Goal: Transaction & Acquisition: Purchase product/service

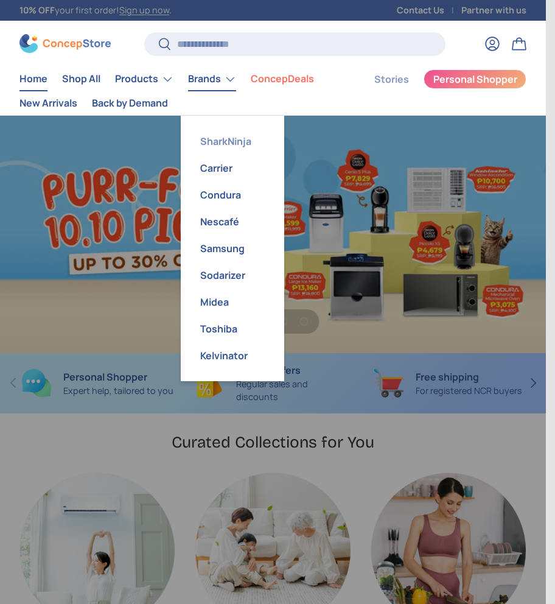
click at [241, 144] on link "SharkNinja" at bounding box center [232, 141] width 89 height 27
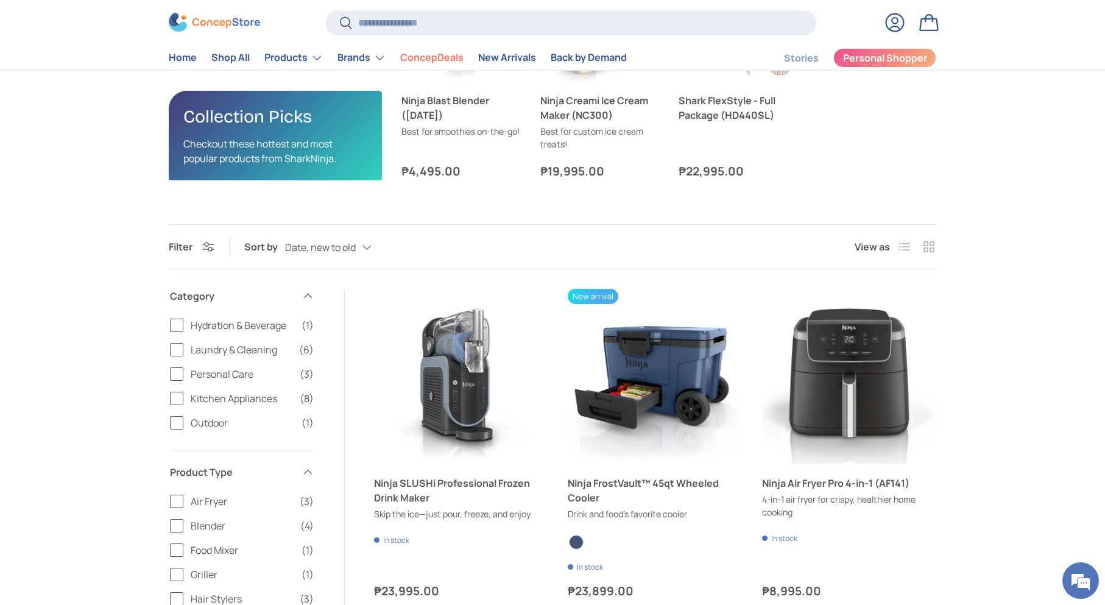
scroll to position [406, 0]
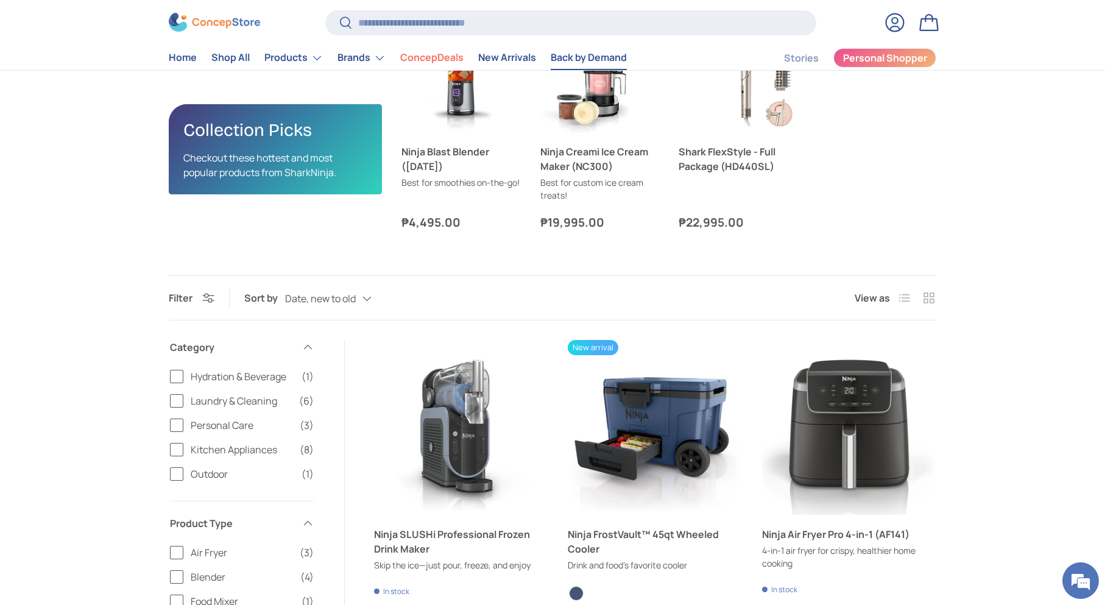
click at [546, 62] on link "Back by Demand" at bounding box center [589, 58] width 76 height 24
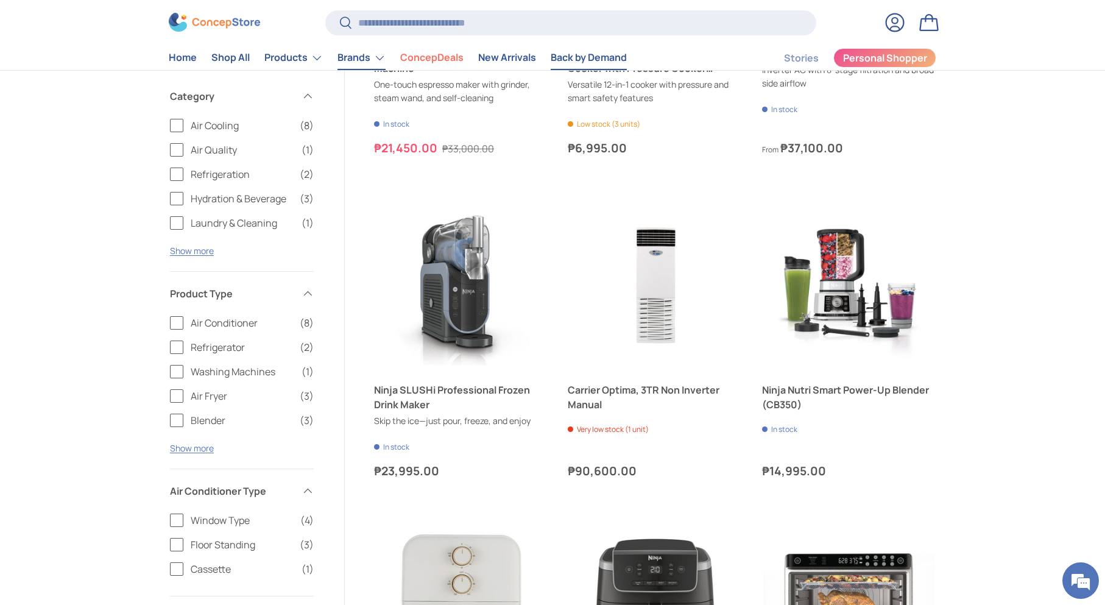
scroll to position [1421, 0]
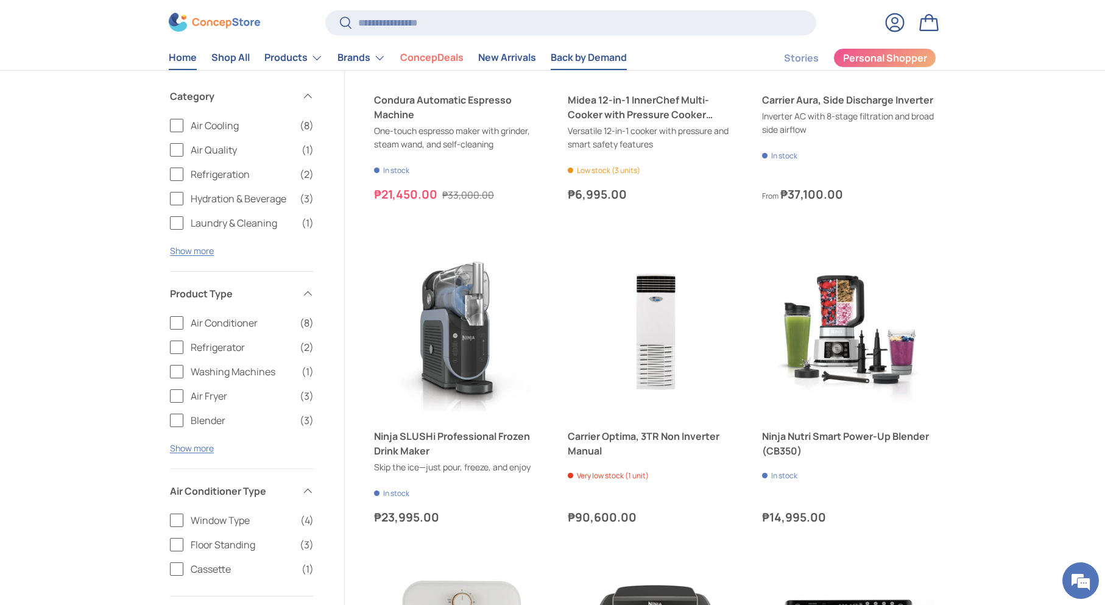
click at [171, 55] on link "Home" at bounding box center [183, 58] width 28 height 24
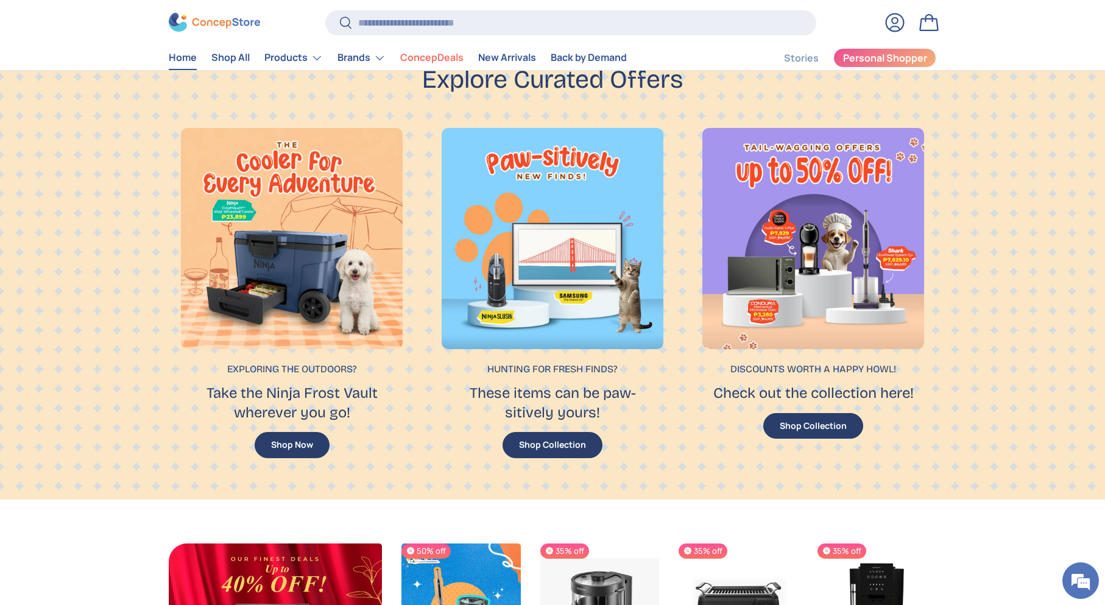
scroll to position [822, 0]
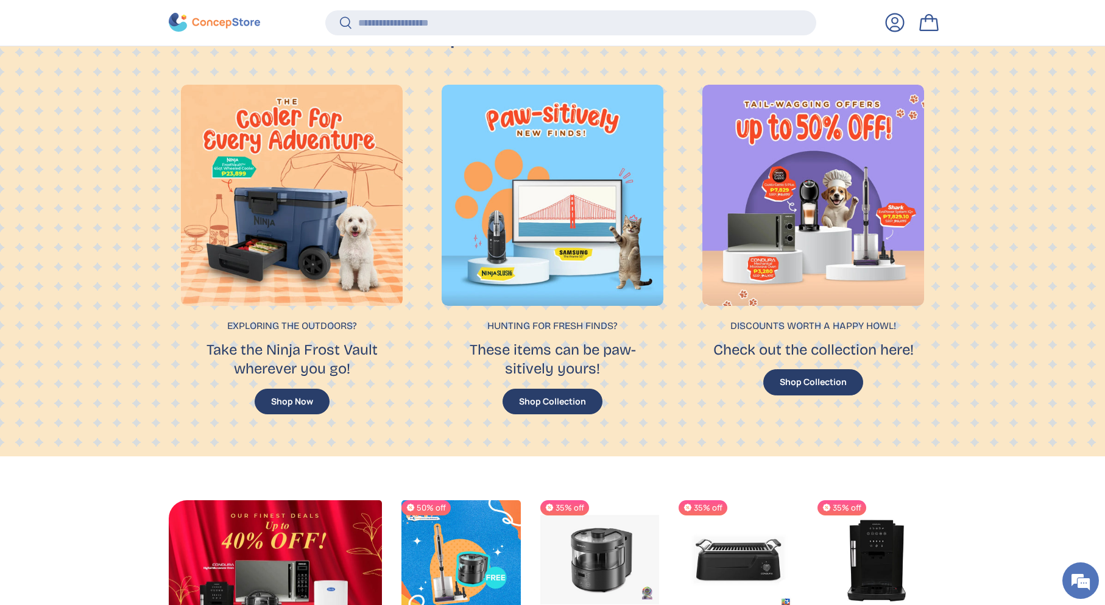
click at [831, 373] on button "Shop Collection" at bounding box center [813, 382] width 100 height 26
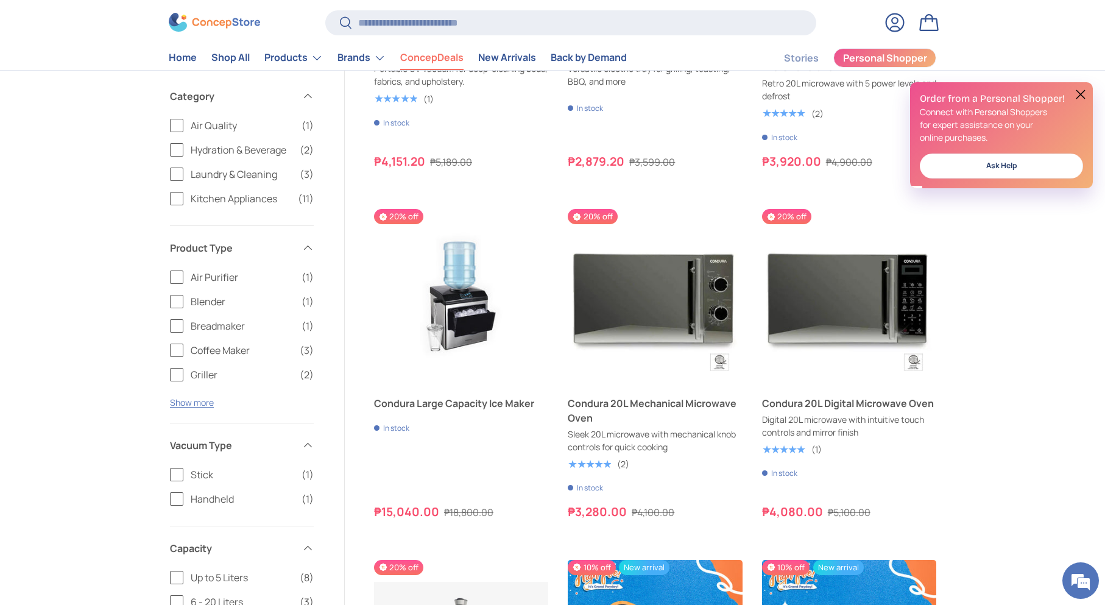
scroll to position [1625, 0]
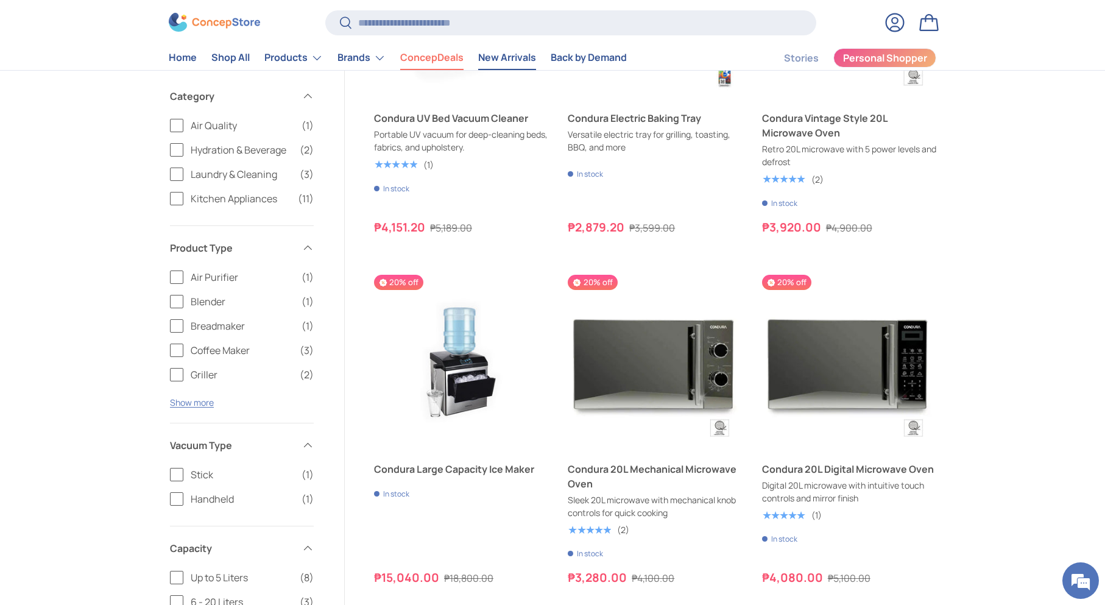
click at [527, 61] on link "New Arrivals" at bounding box center [507, 58] width 58 height 24
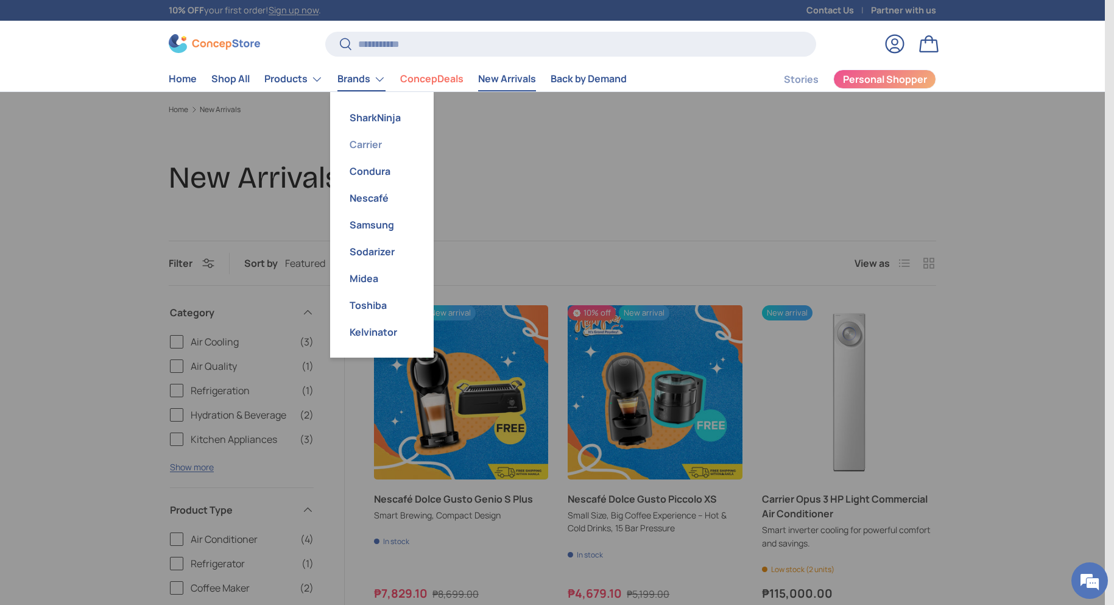
click at [365, 149] on link "Carrier" at bounding box center [381, 144] width 89 height 27
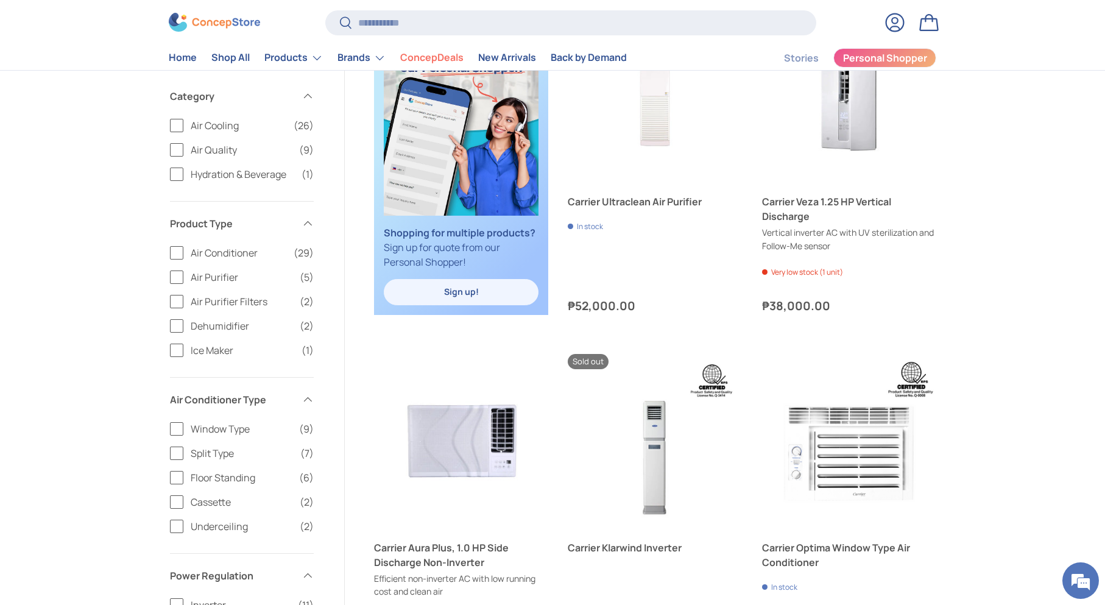
scroll to position [406, 0]
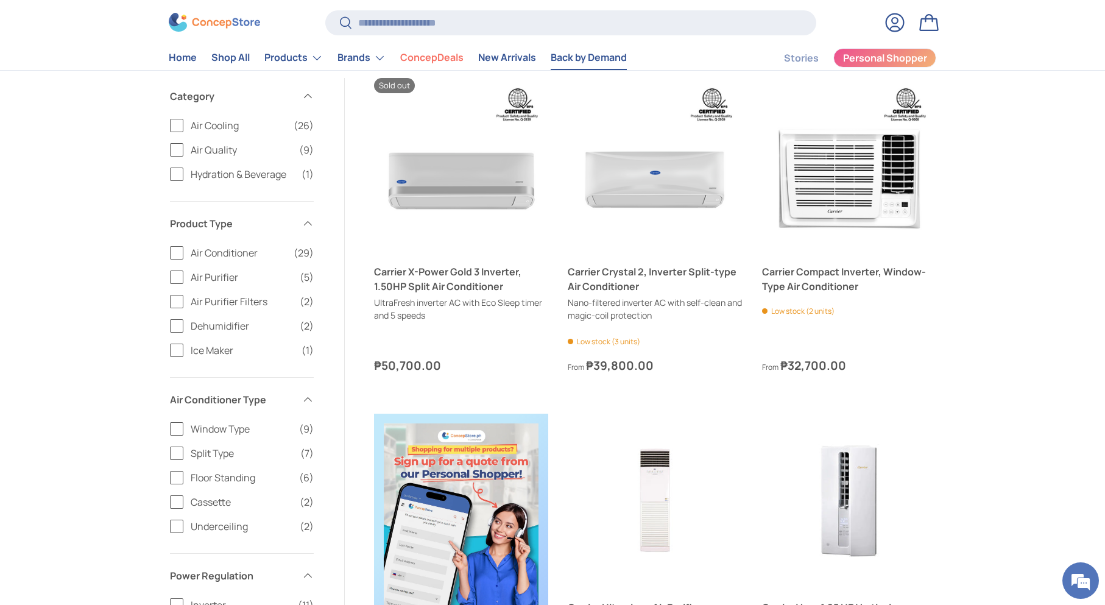
click at [566, 58] on link "Back by Demand" at bounding box center [589, 58] width 76 height 24
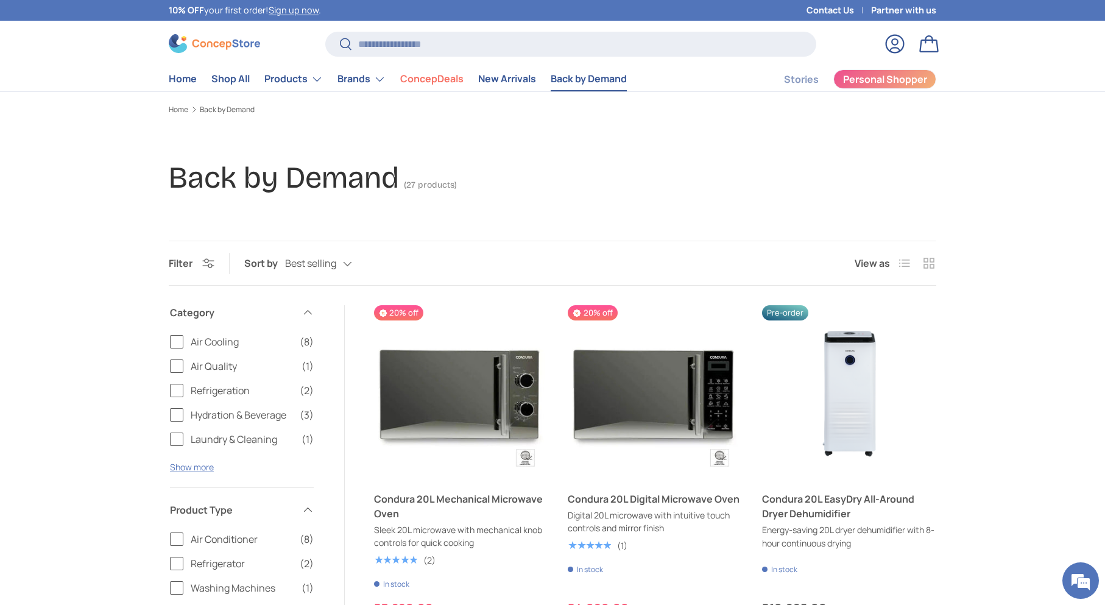
click at [210, 342] on span "Air Cooling" at bounding box center [242, 341] width 102 height 15
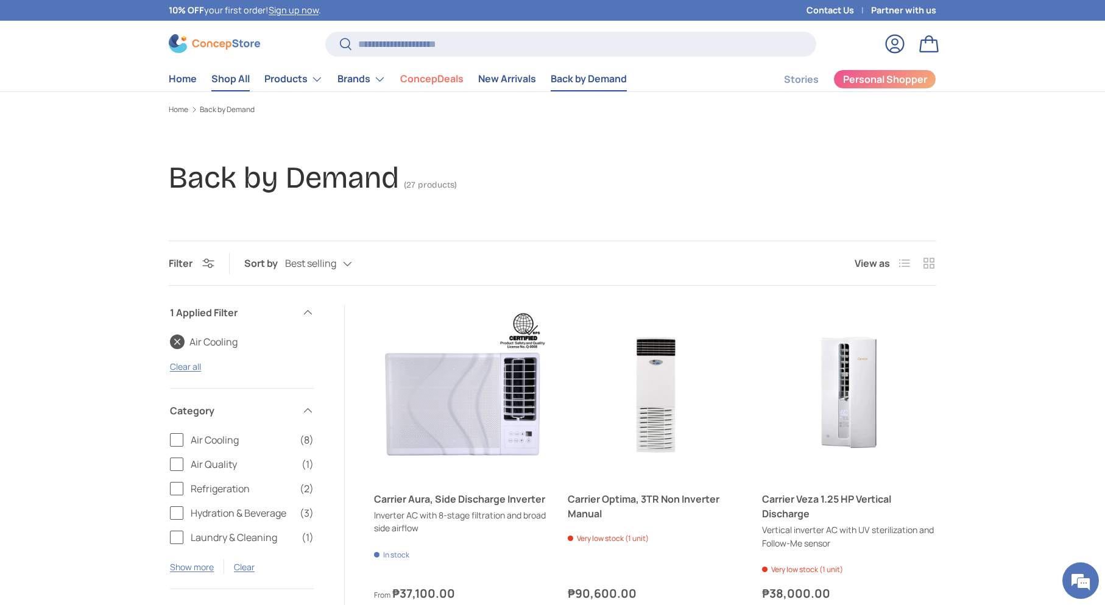
click at [222, 86] on link "Shop All" at bounding box center [230, 79] width 38 height 24
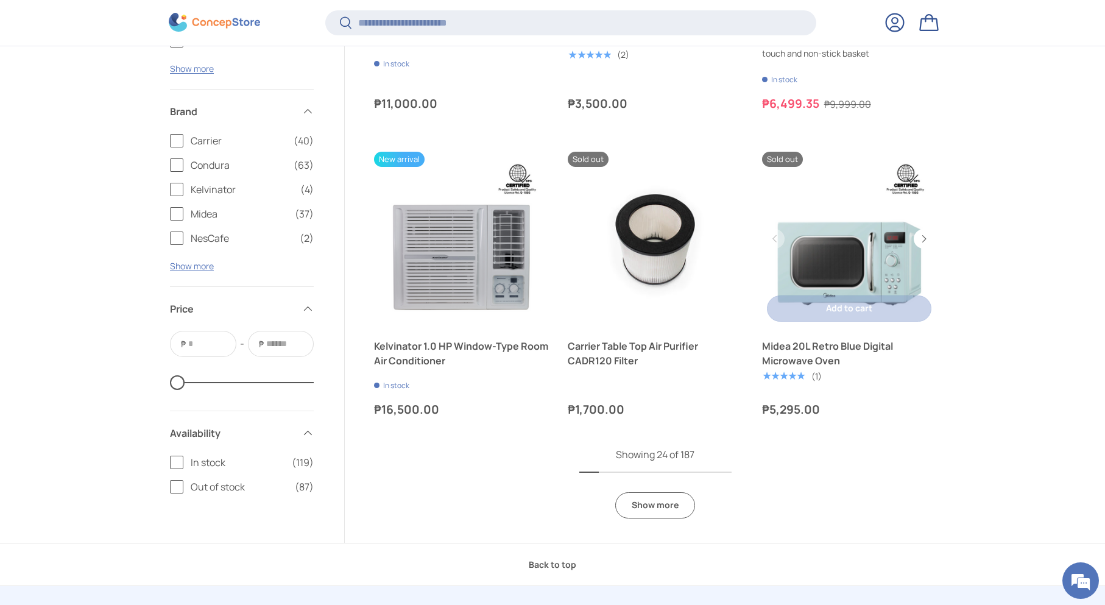
scroll to position [2636, 0]
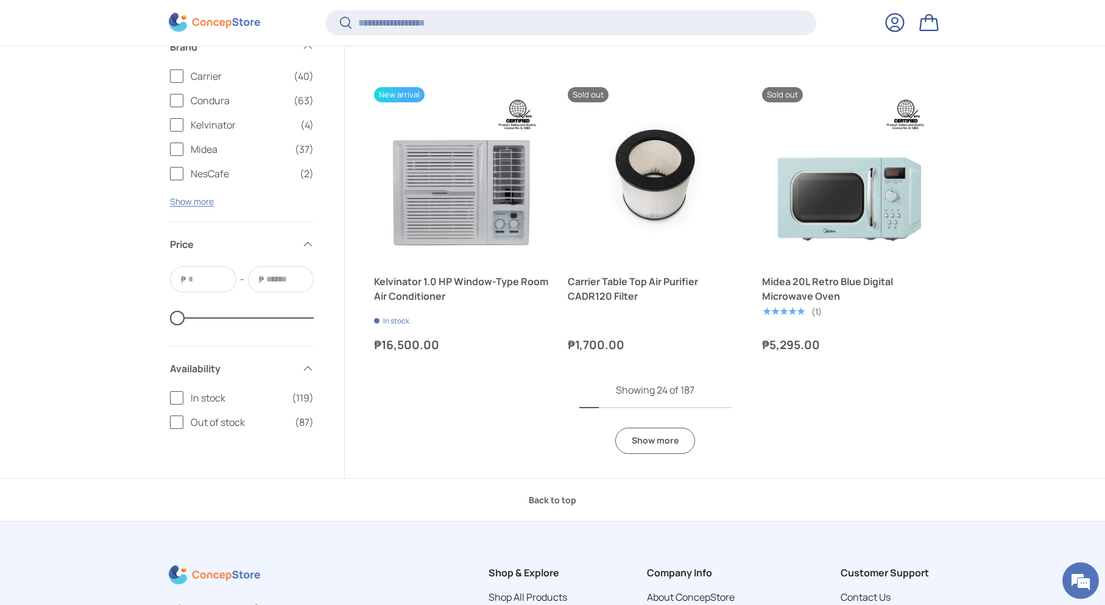
click at [675, 421] on div "Showing 24 of 187 Show more" at bounding box center [655, 417] width 152 height 71
click at [680, 422] on div "Showing 24 of 187 Show more" at bounding box center [655, 417] width 152 height 71
click at [689, 414] on div "Showing 24 of 187 Show more" at bounding box center [655, 417] width 152 height 71
click at [608, 426] on div "Showing 24 of 187 Show more" at bounding box center [655, 417] width 152 height 71
click at [682, 448] on link "Show more" at bounding box center [655, 441] width 80 height 26
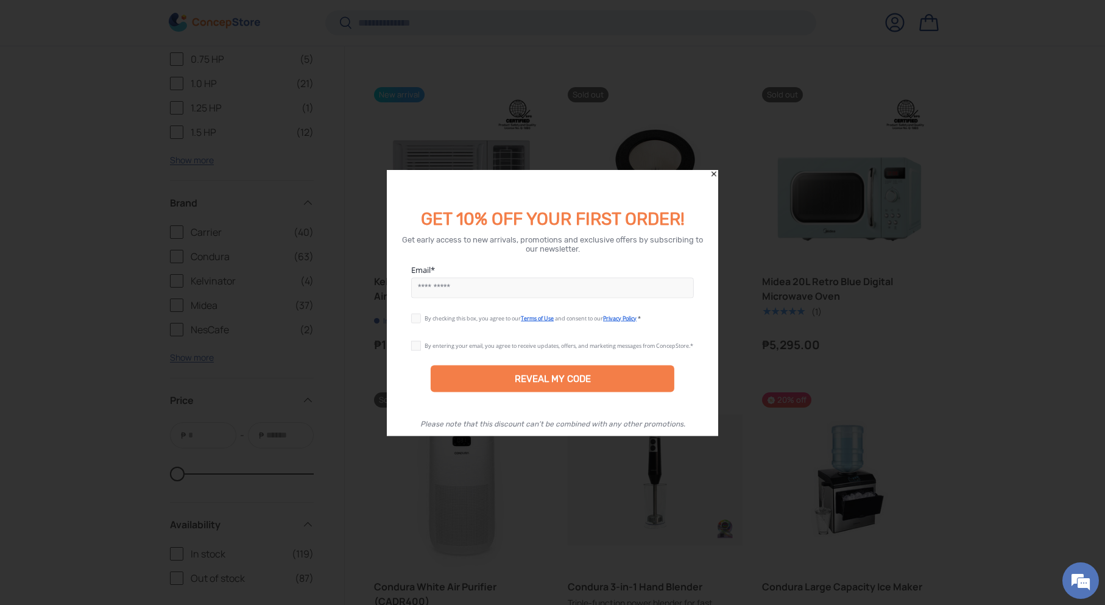
click at [714, 176] on icon "Close" at bounding box center [714, 173] width 9 height 9
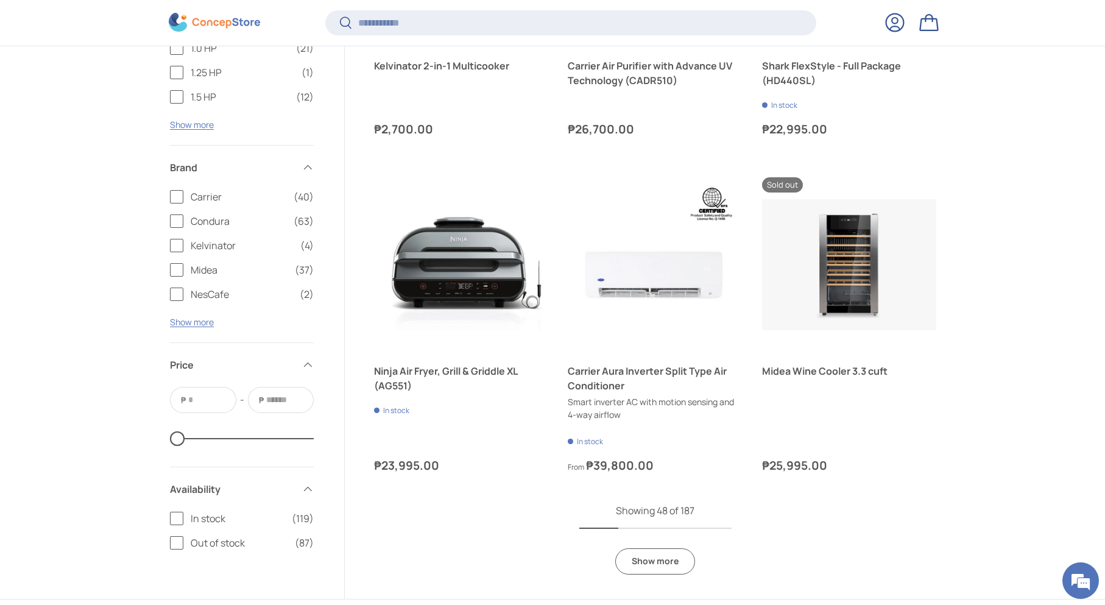
scroll to position [5072, 0]
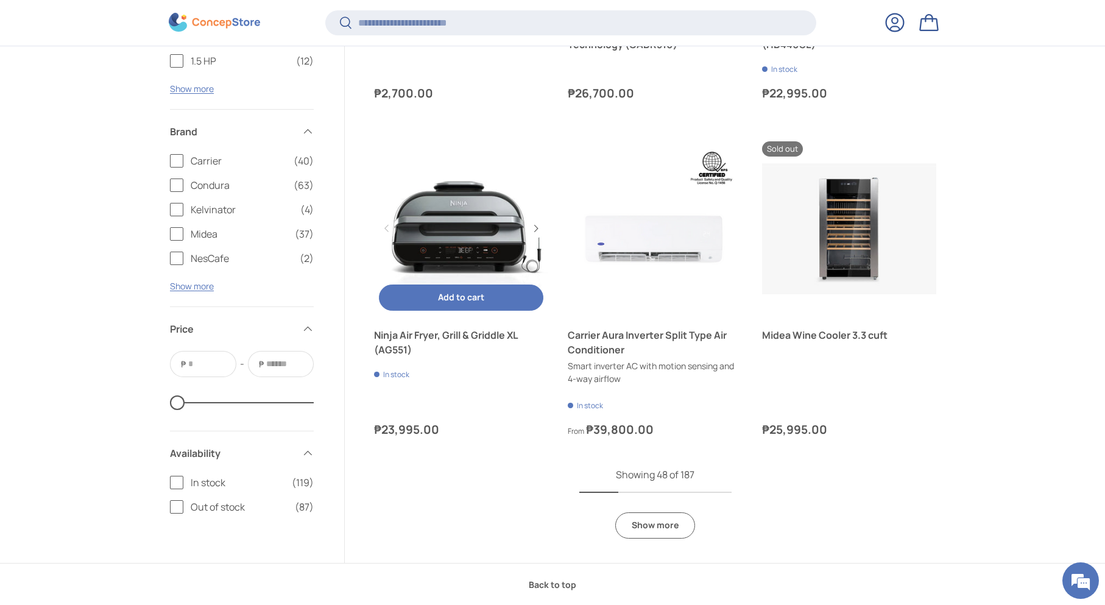
click at [459, 233] on link "Ninja Air Fryer, Grill & Griddle XL (AG551)" at bounding box center [461, 228] width 174 height 174
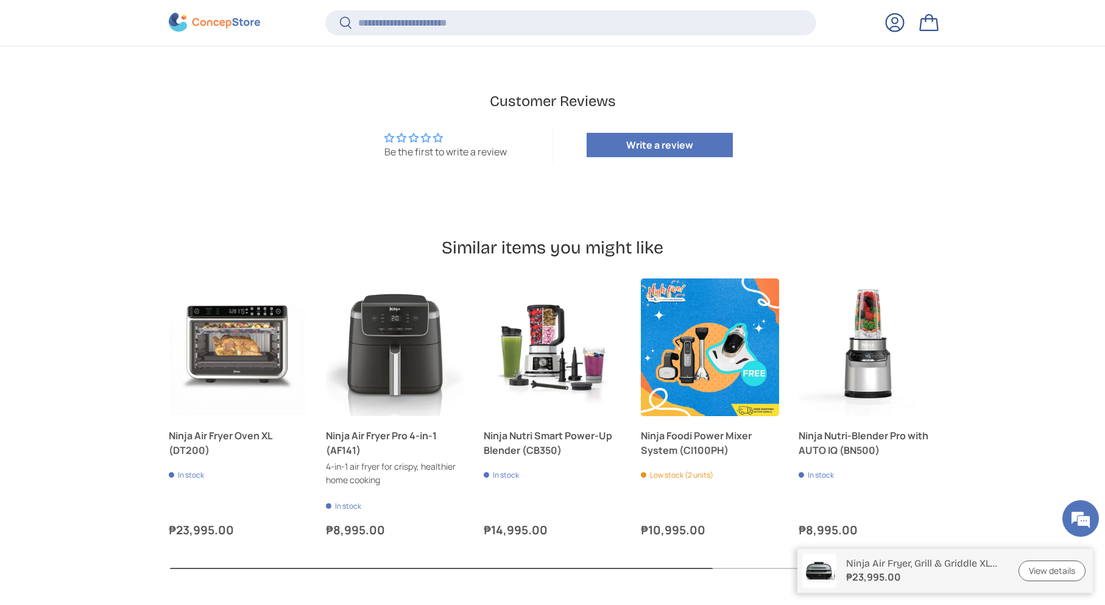
scroll to position [2636, 0]
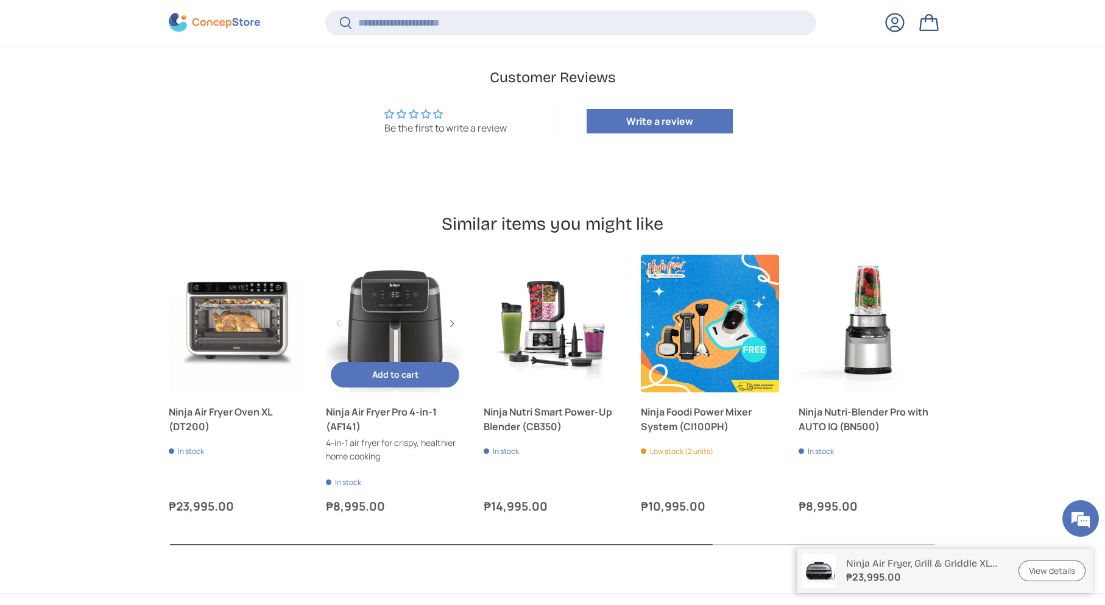
click at [454, 358] on div "Add to cart Add to cart View details" at bounding box center [395, 375] width 138 height 36
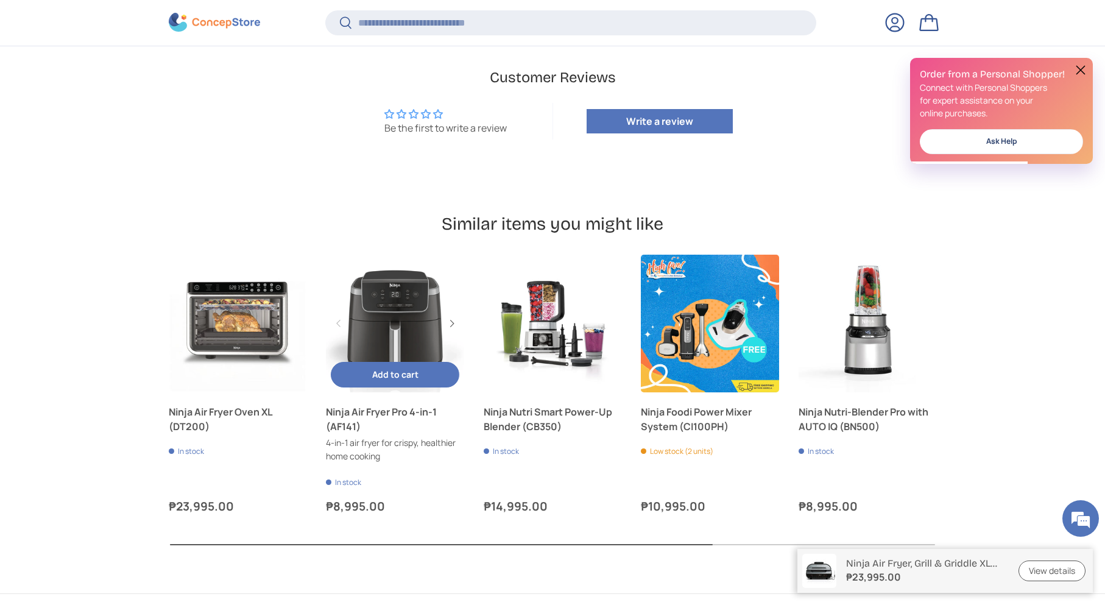
scroll to position [0, 0]
click at [401, 373] on span "Add to cart" at bounding box center [395, 374] width 46 height 12
click at [1078, 76] on button at bounding box center [1080, 70] width 15 height 15
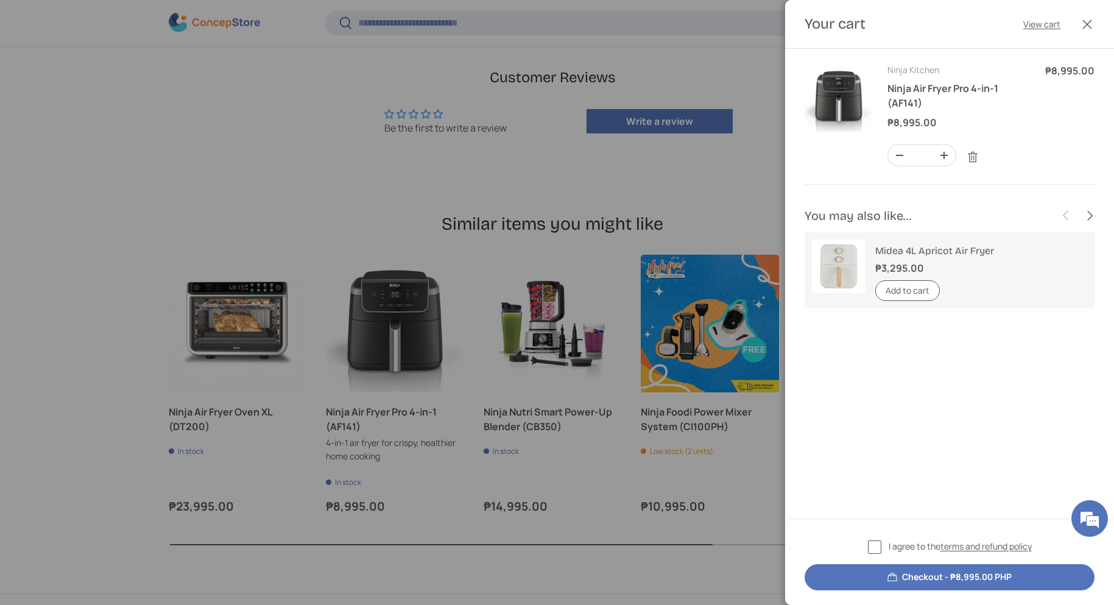
click at [877, 551] on label "I agree to the terms and refund policy" at bounding box center [950, 547] width 164 height 14
click at [1043, 21] on link "View cart" at bounding box center [1041, 24] width 37 height 13
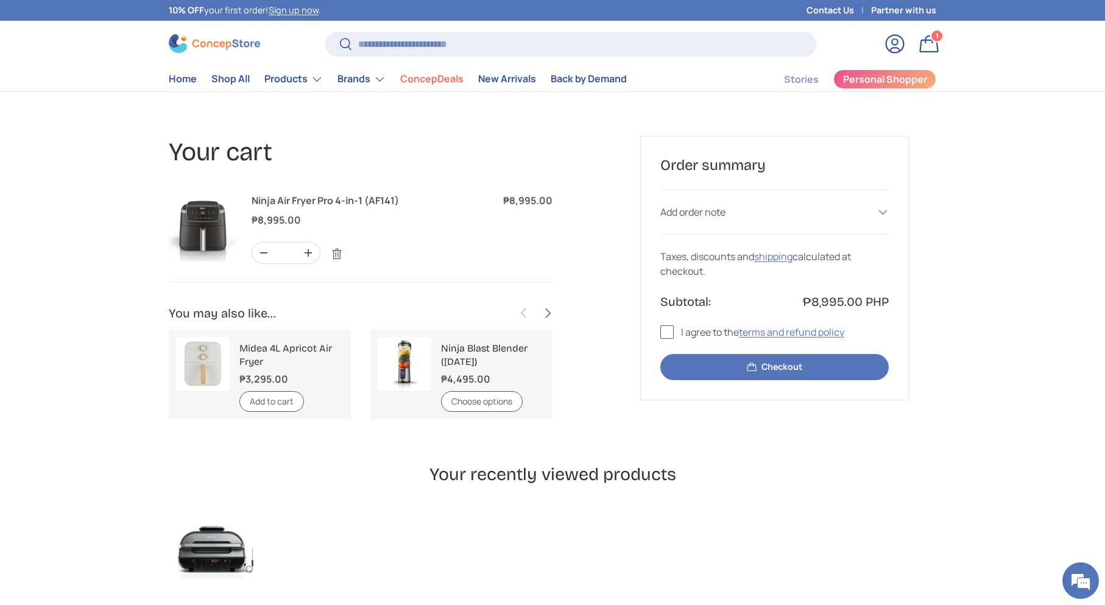
click at [659, 337] on div "Order summary Add order note Order note Taxes, discounts and shipping calculate…" at bounding box center [774, 268] width 269 height 264
click at [662, 330] on label "I agree to the terms and refund policy" at bounding box center [752, 332] width 184 height 15
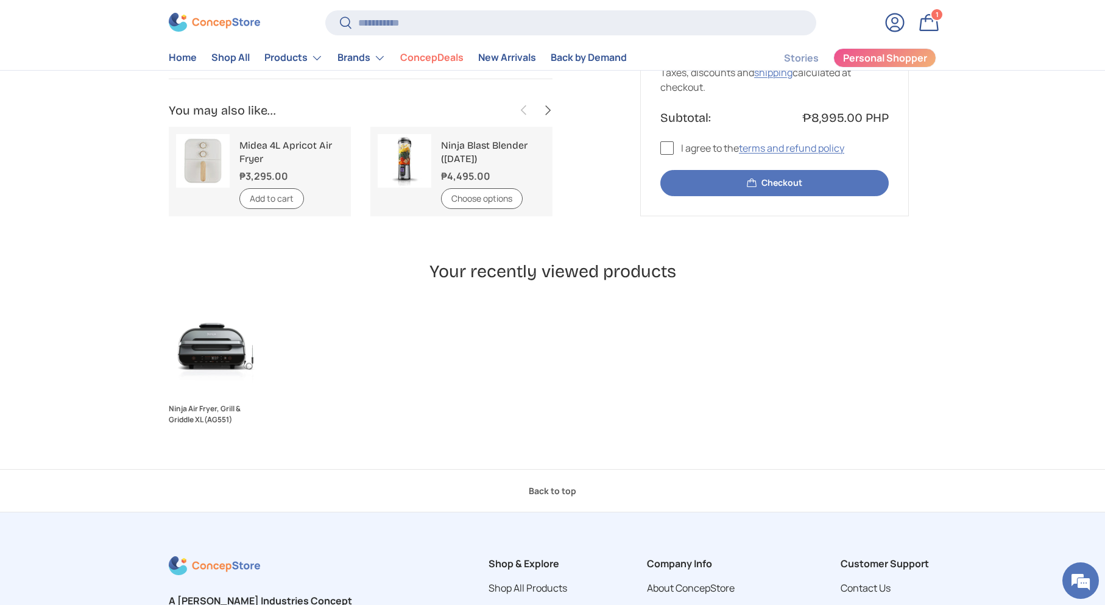
click at [789, 190] on button "Checkout" at bounding box center [774, 183] width 228 height 26
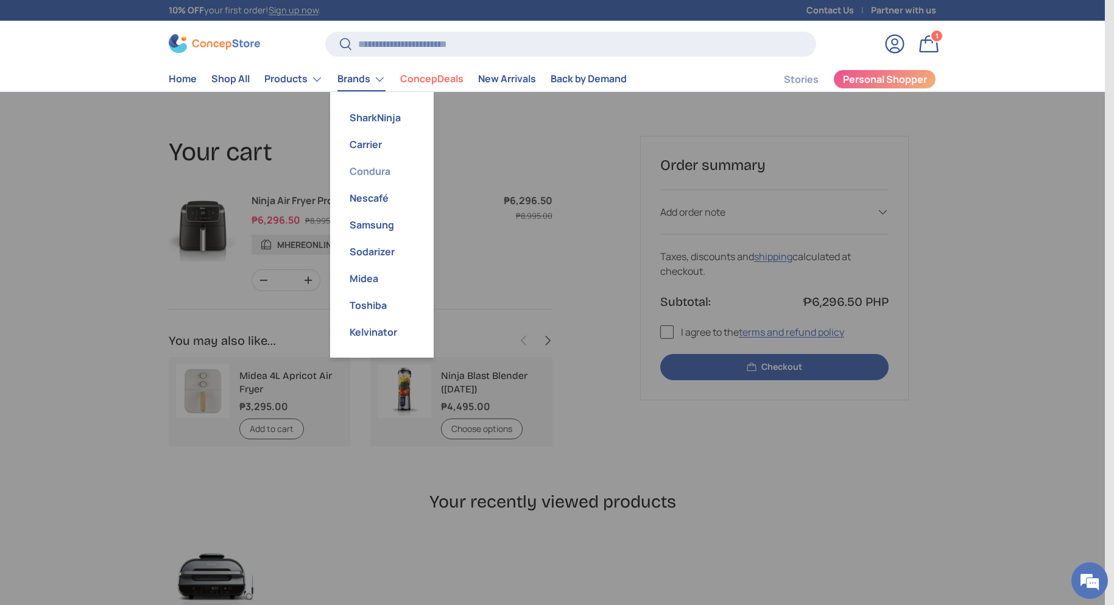
click at [365, 164] on link "Condura" at bounding box center [381, 171] width 89 height 27
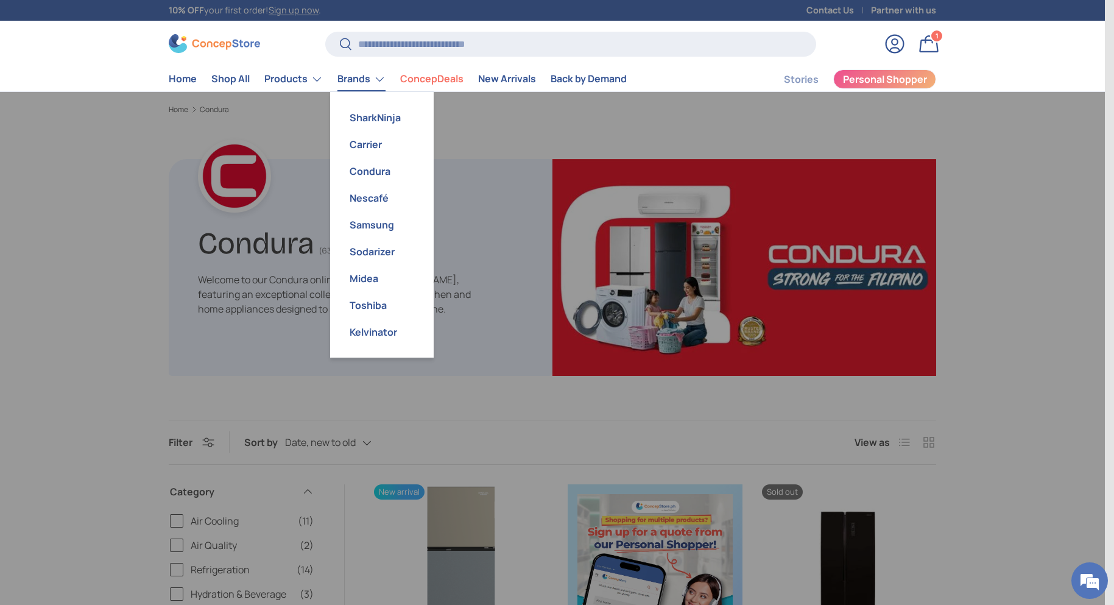
click at [340, 79] on link "Brands" at bounding box center [361, 79] width 48 height 24
click at [385, 202] on link "Nescafé" at bounding box center [381, 198] width 89 height 27
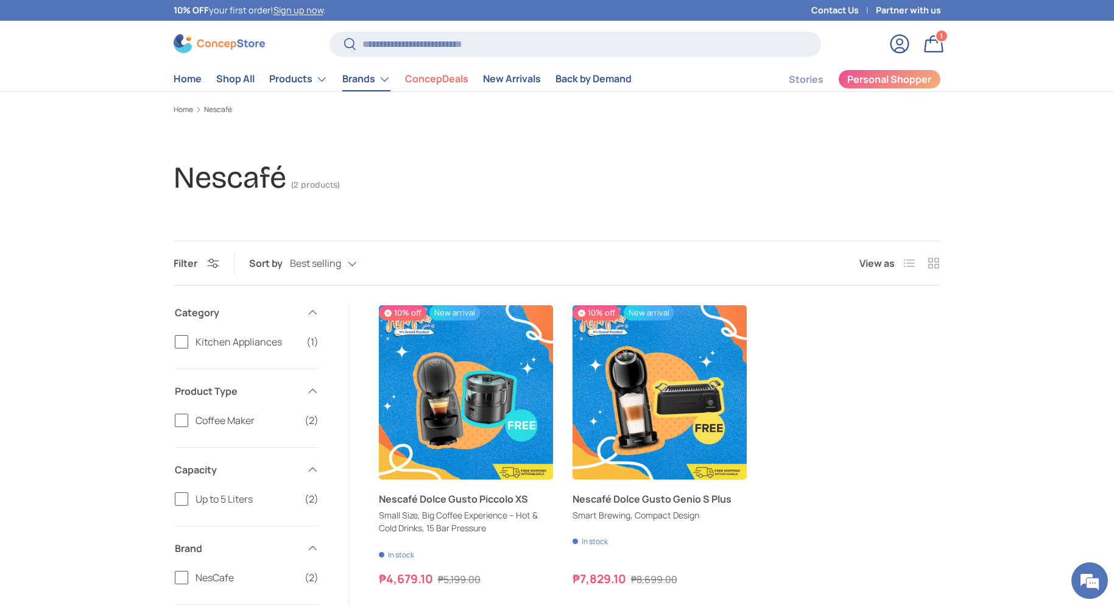
click at [357, 85] on link "Brands" at bounding box center [366, 79] width 48 height 24
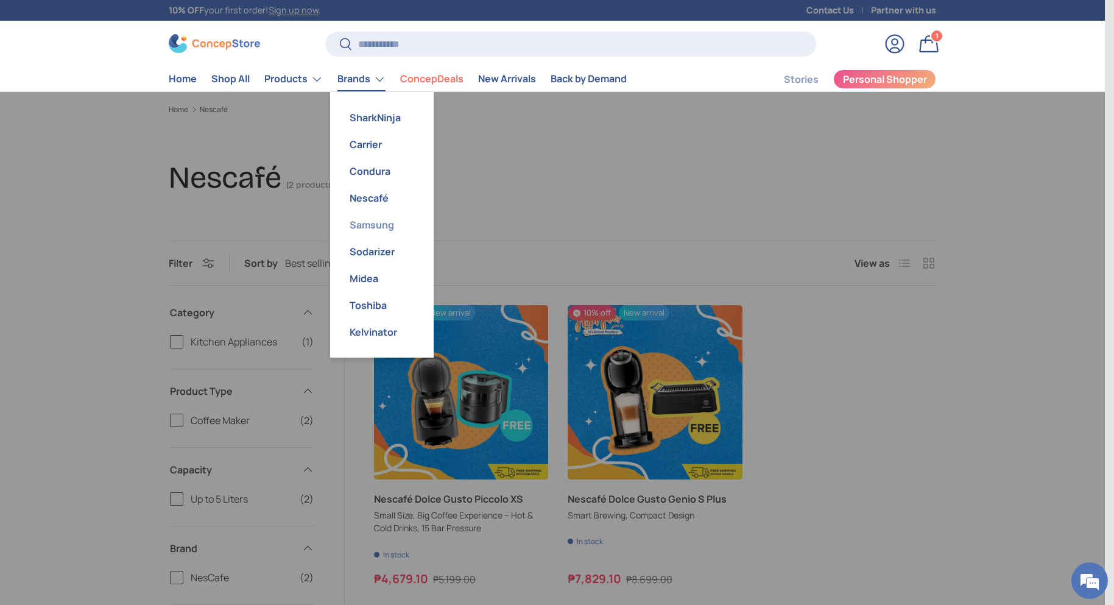
click at [371, 214] on link "Samsung" at bounding box center [381, 224] width 89 height 27
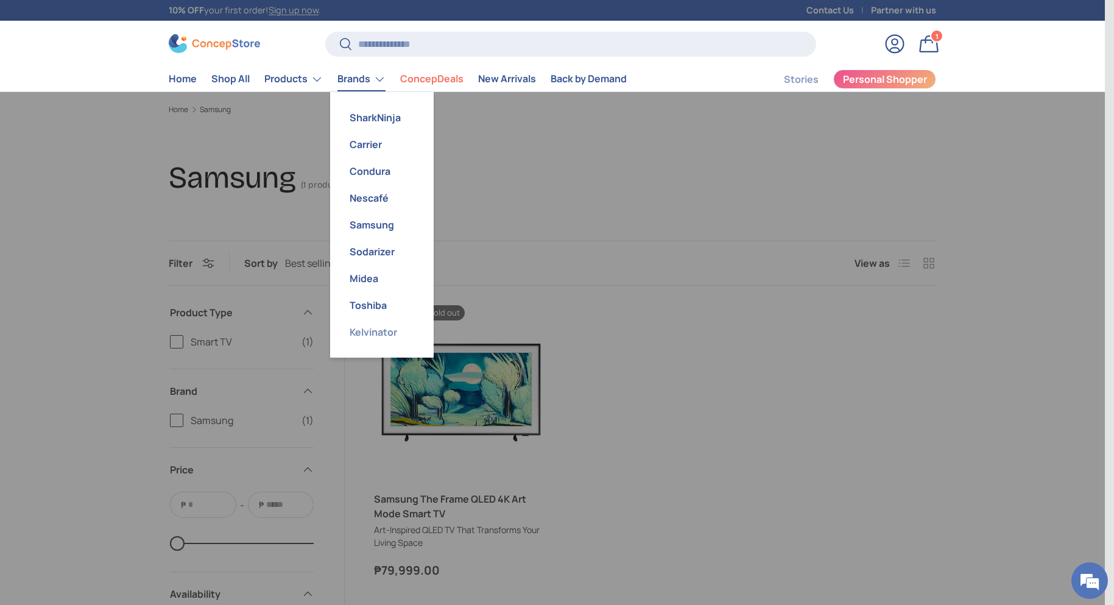
click at [364, 335] on link "Kelvinator" at bounding box center [381, 332] width 89 height 27
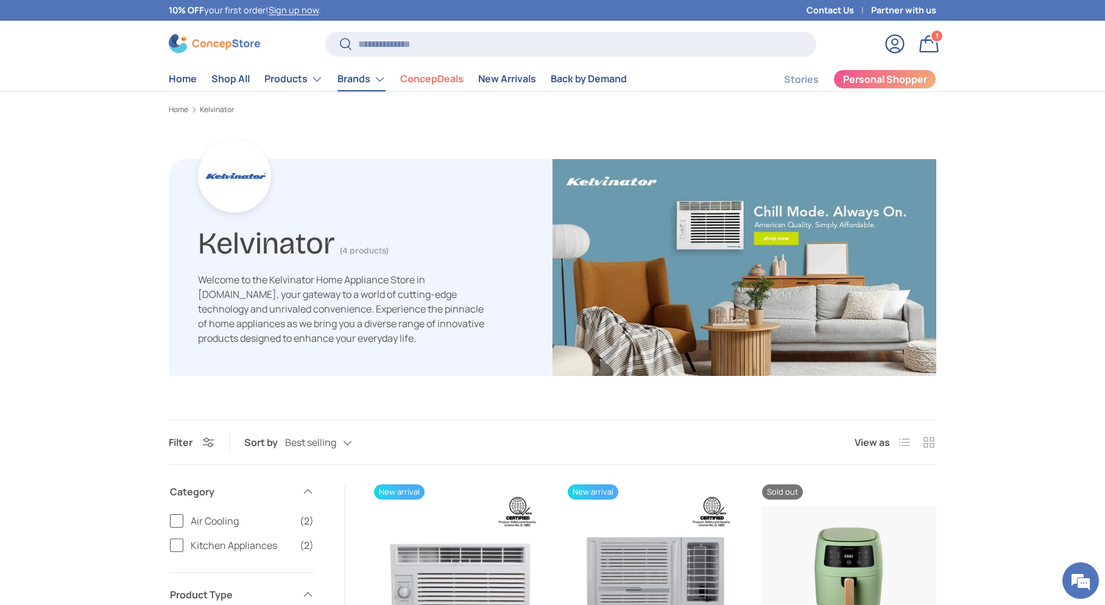
click at [360, 83] on link "Brands" at bounding box center [361, 79] width 48 height 24
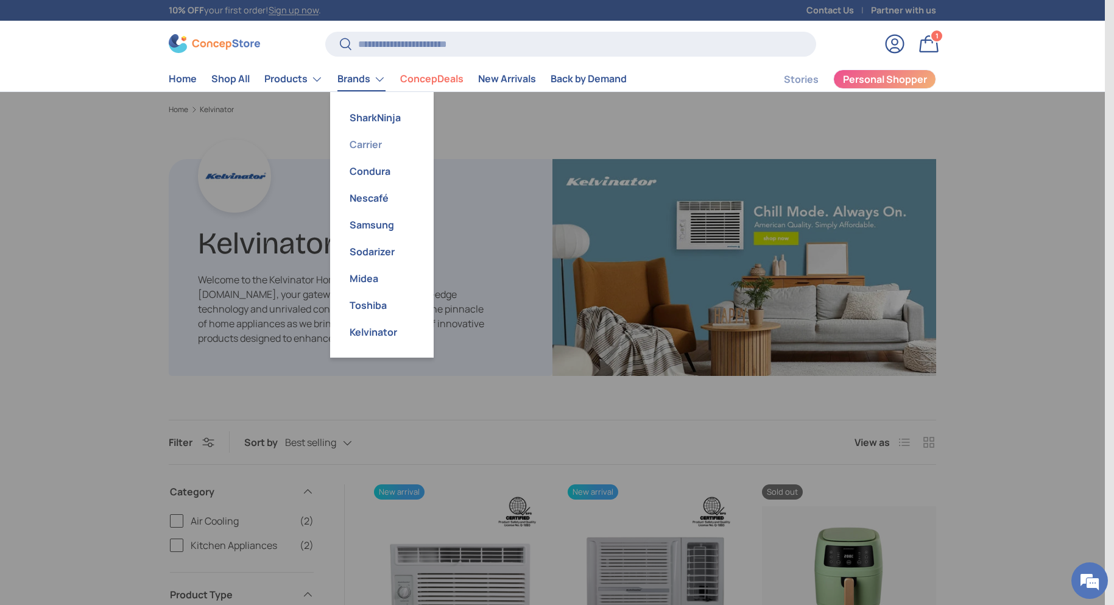
click at [368, 146] on link "Carrier" at bounding box center [381, 144] width 89 height 27
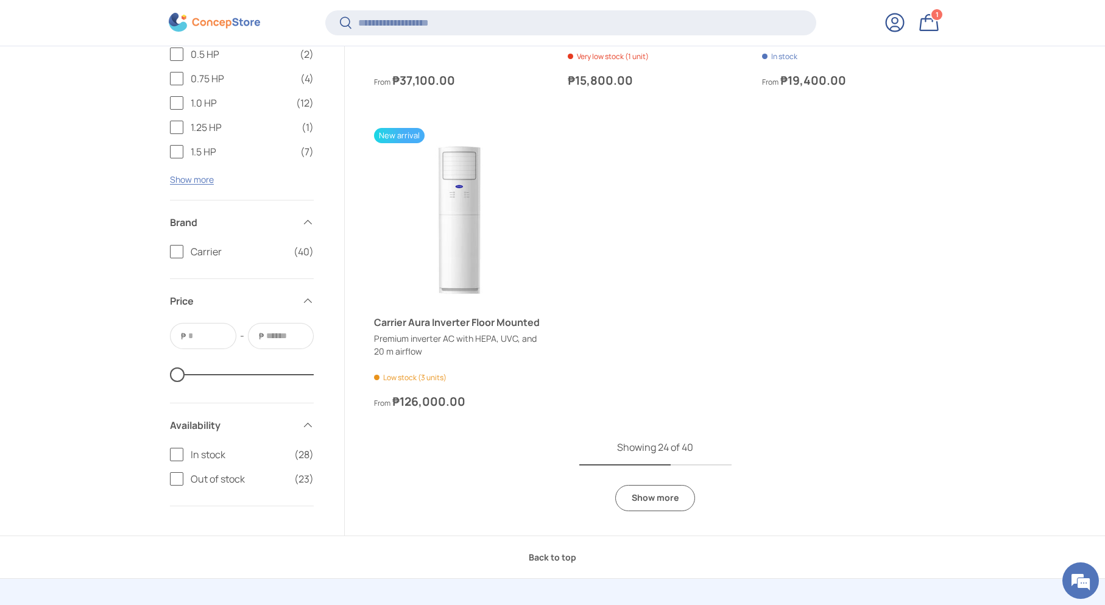
scroll to position [3043, 0]
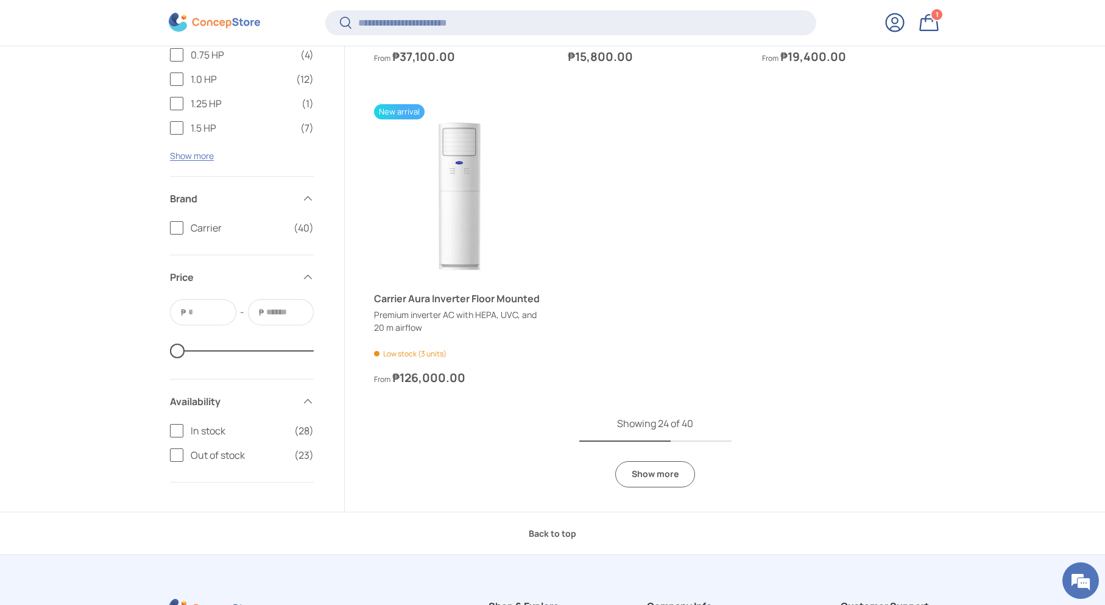
click at [669, 468] on link "Show more" at bounding box center [655, 474] width 80 height 26
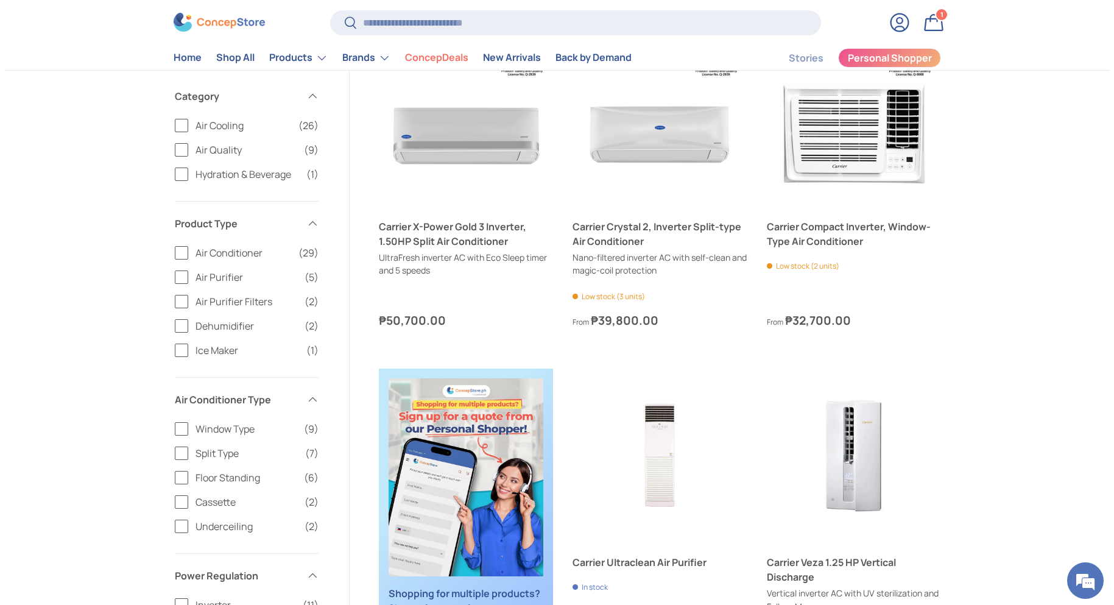
scroll to position [0, 0]
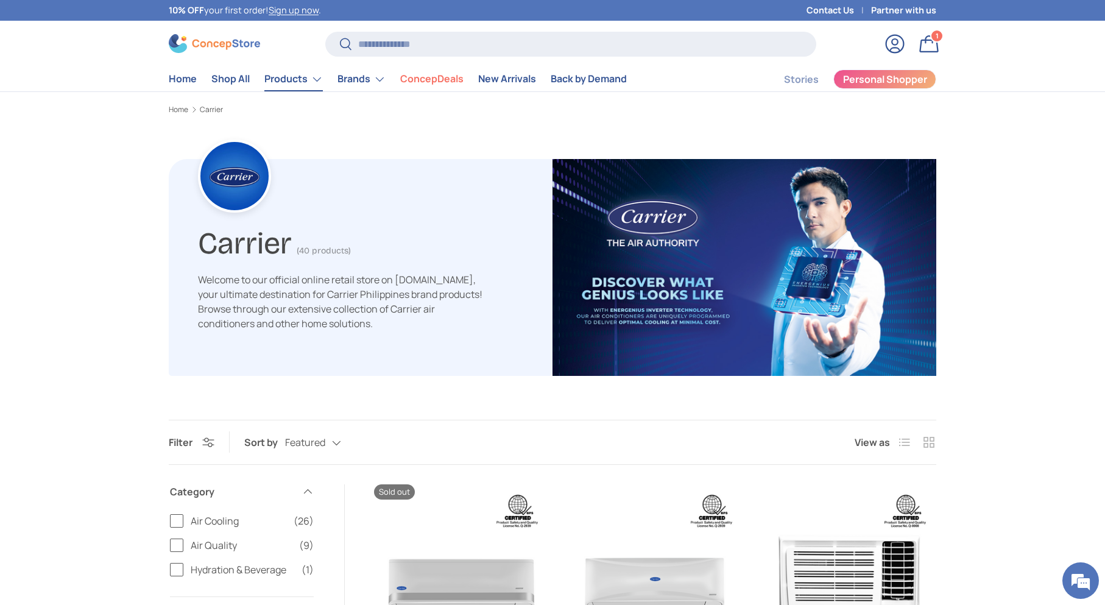
click at [273, 74] on link "Products" at bounding box center [293, 79] width 58 height 24
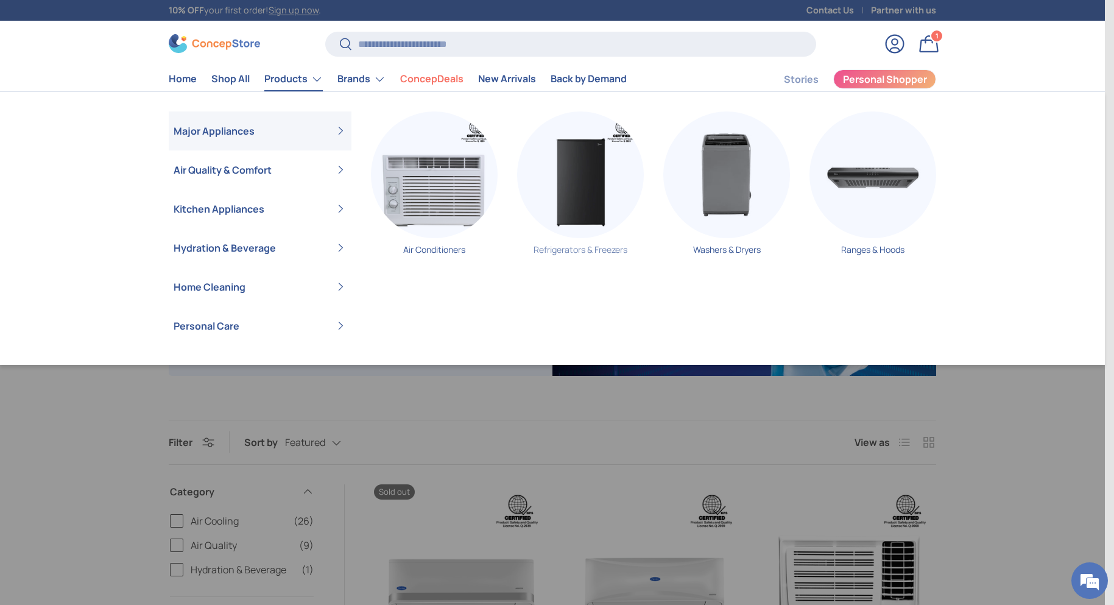
click at [565, 186] on img "Primary" at bounding box center [580, 174] width 127 height 127
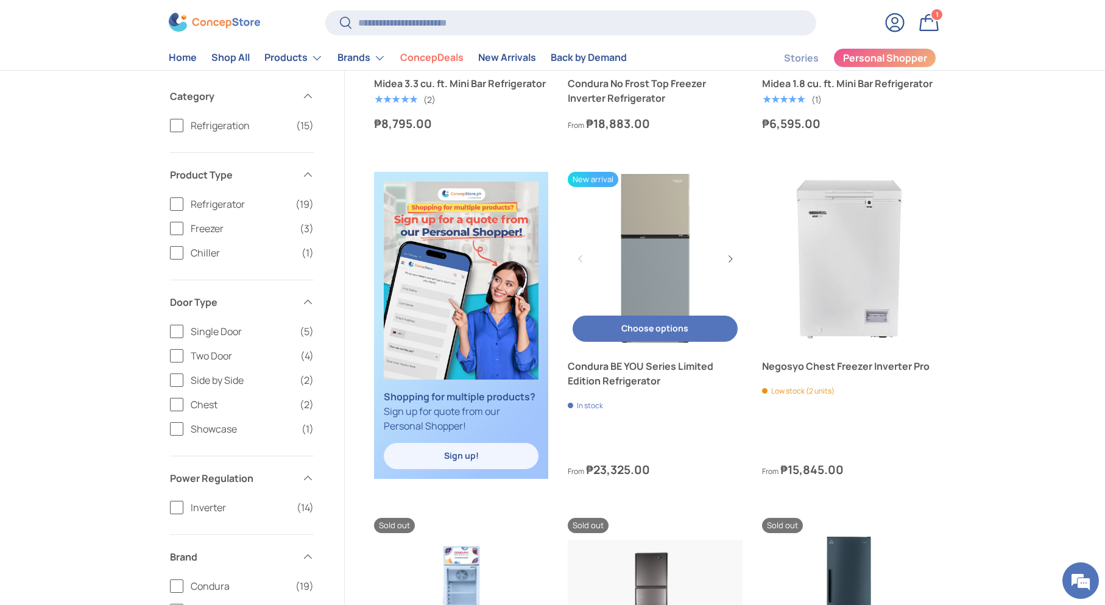
scroll to position [406, 0]
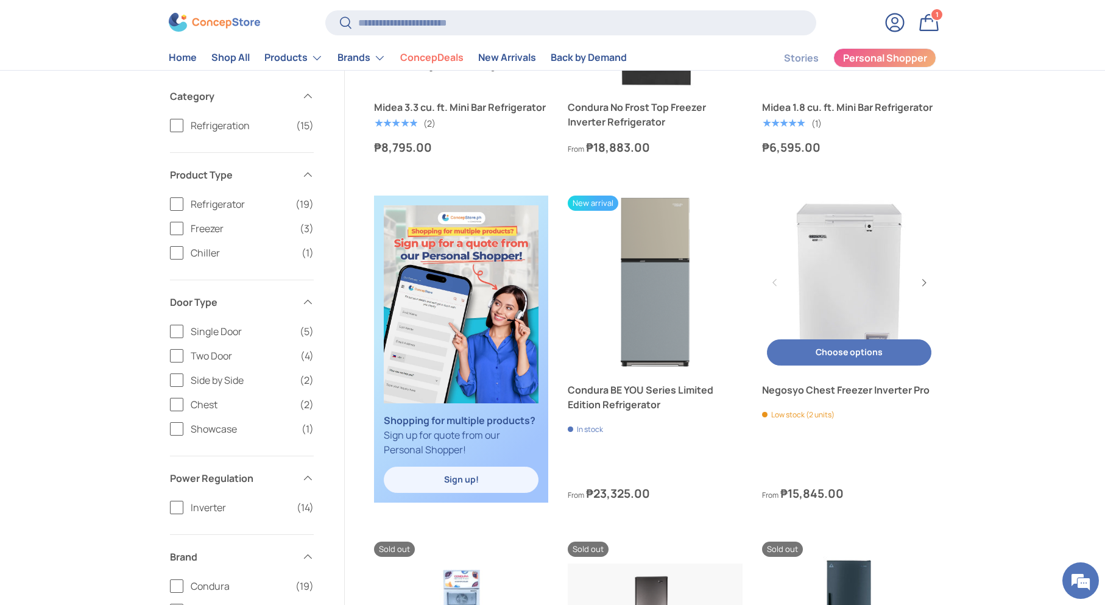
click at [833, 293] on link "Negosyo Chest Freezer Inverter Pro" at bounding box center [849, 282] width 174 height 174
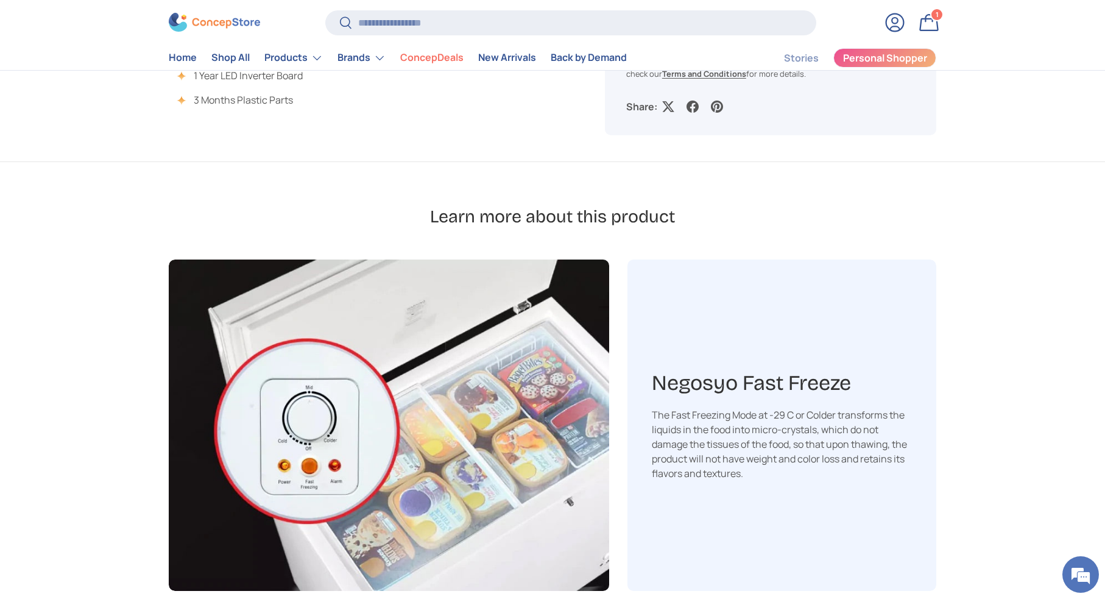
scroll to position [812, 0]
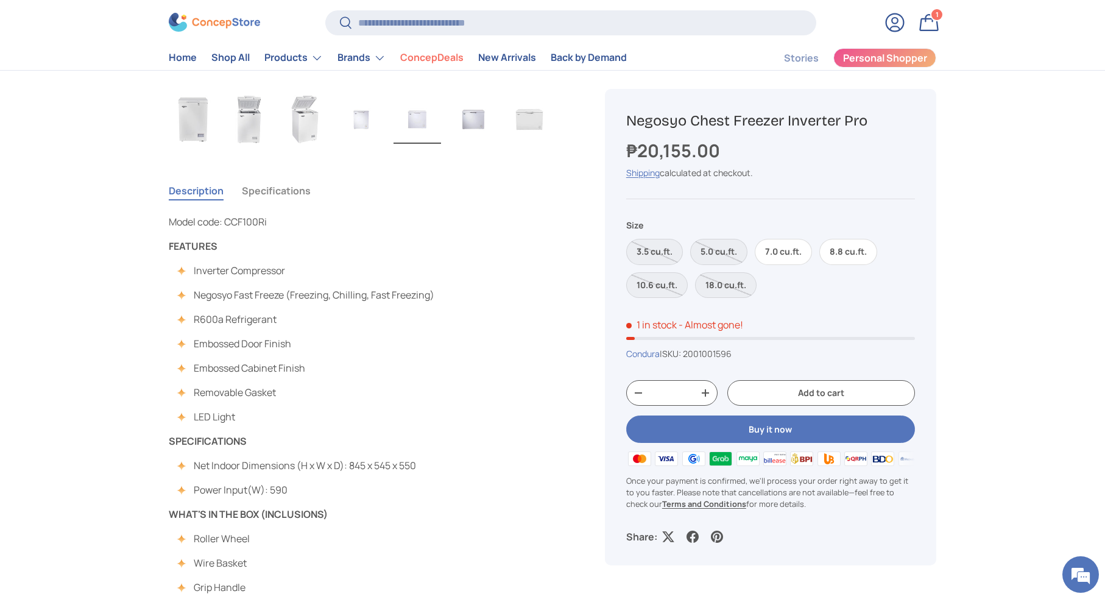
click at [773, 424] on button "Buy it now" at bounding box center [770, 429] width 289 height 27
